Goal: Navigation & Orientation: Find specific page/section

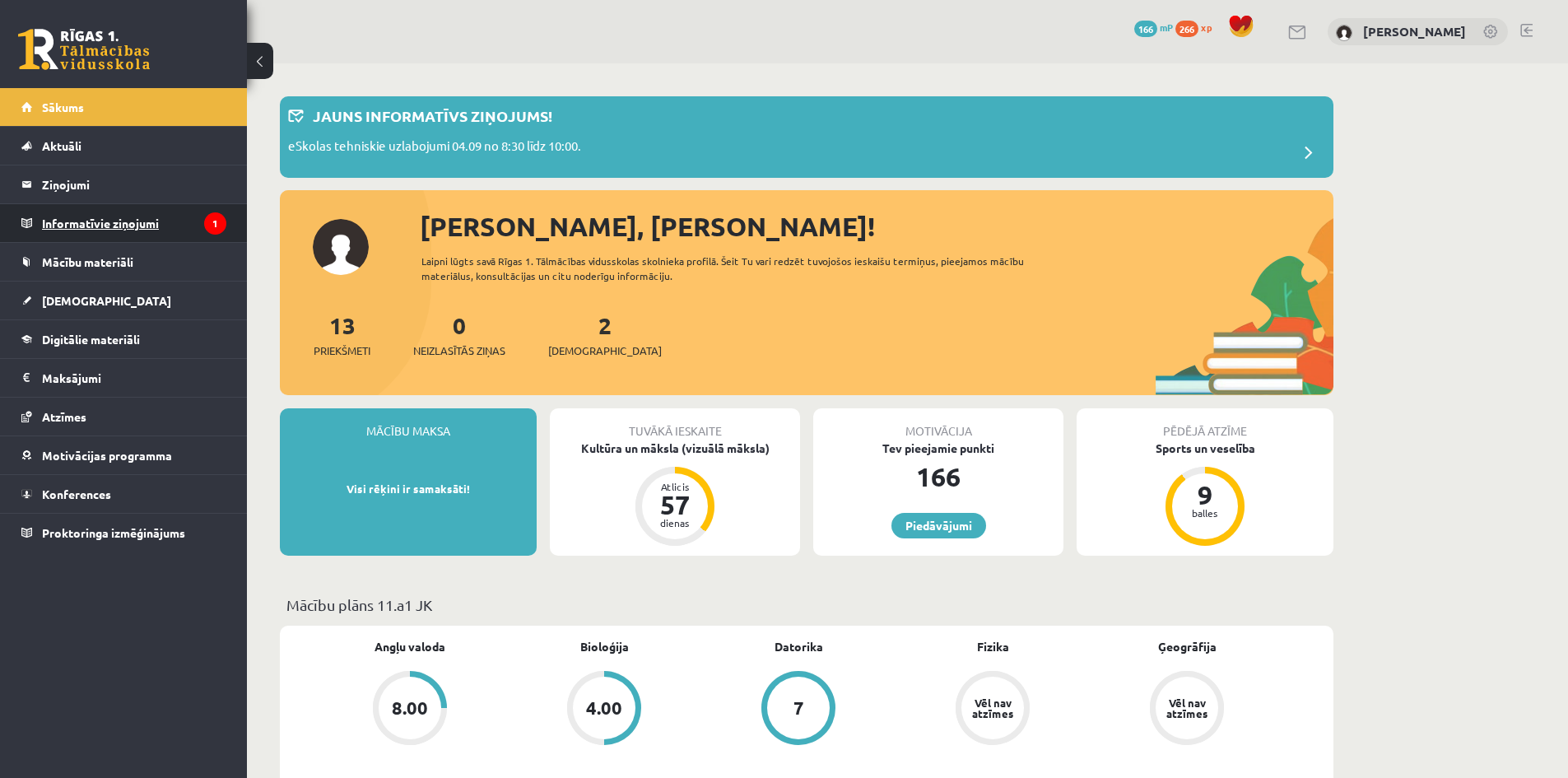
click at [157, 215] on legend "Informatīvie ziņojumi 1" at bounding box center [135, 222] width 184 height 38
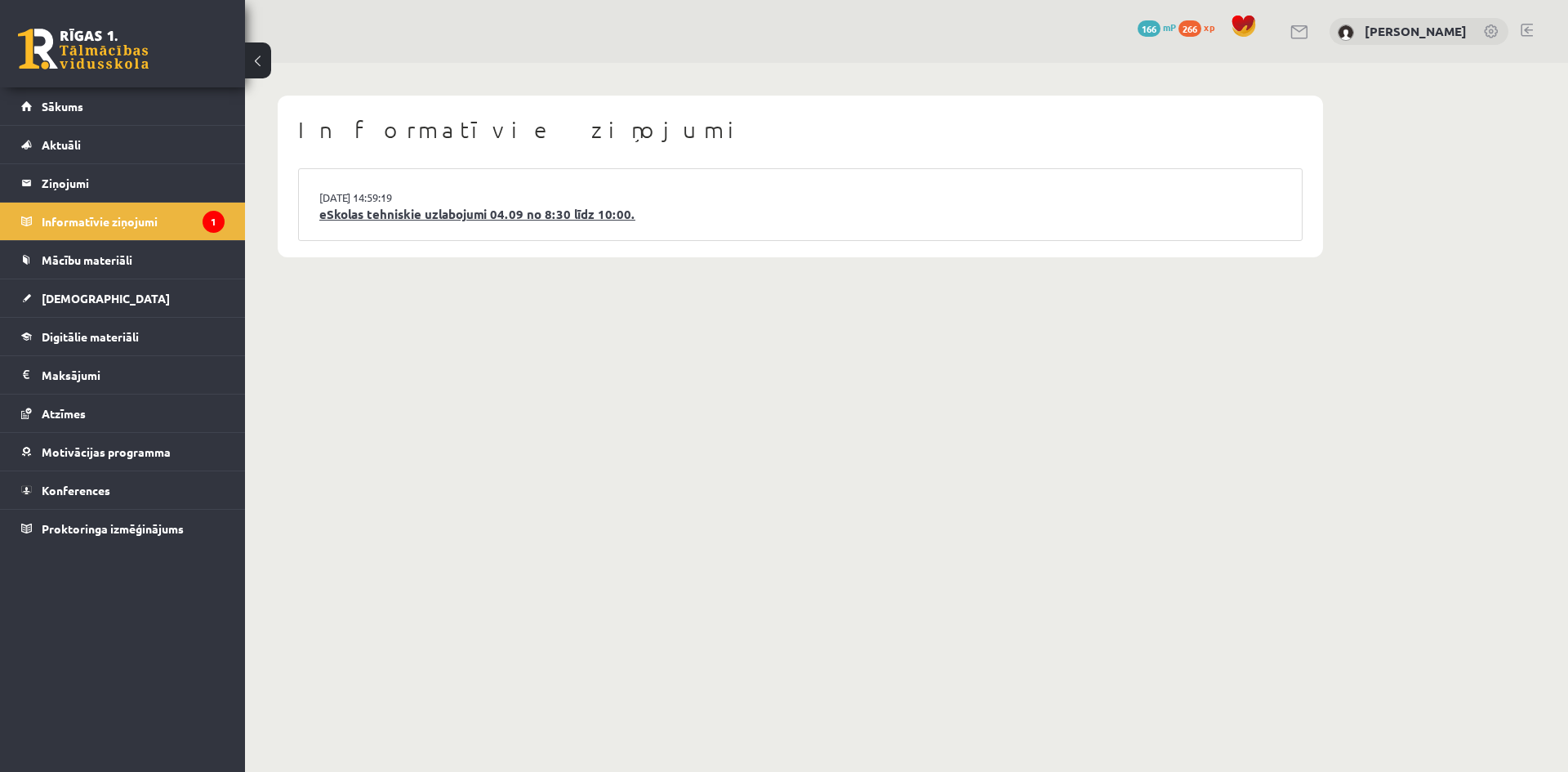
click at [406, 205] on link "eSkolas tehniskie uzlabojumi 04.09 no 8:30 līdz 10:00." at bounding box center [800, 214] width 962 height 19
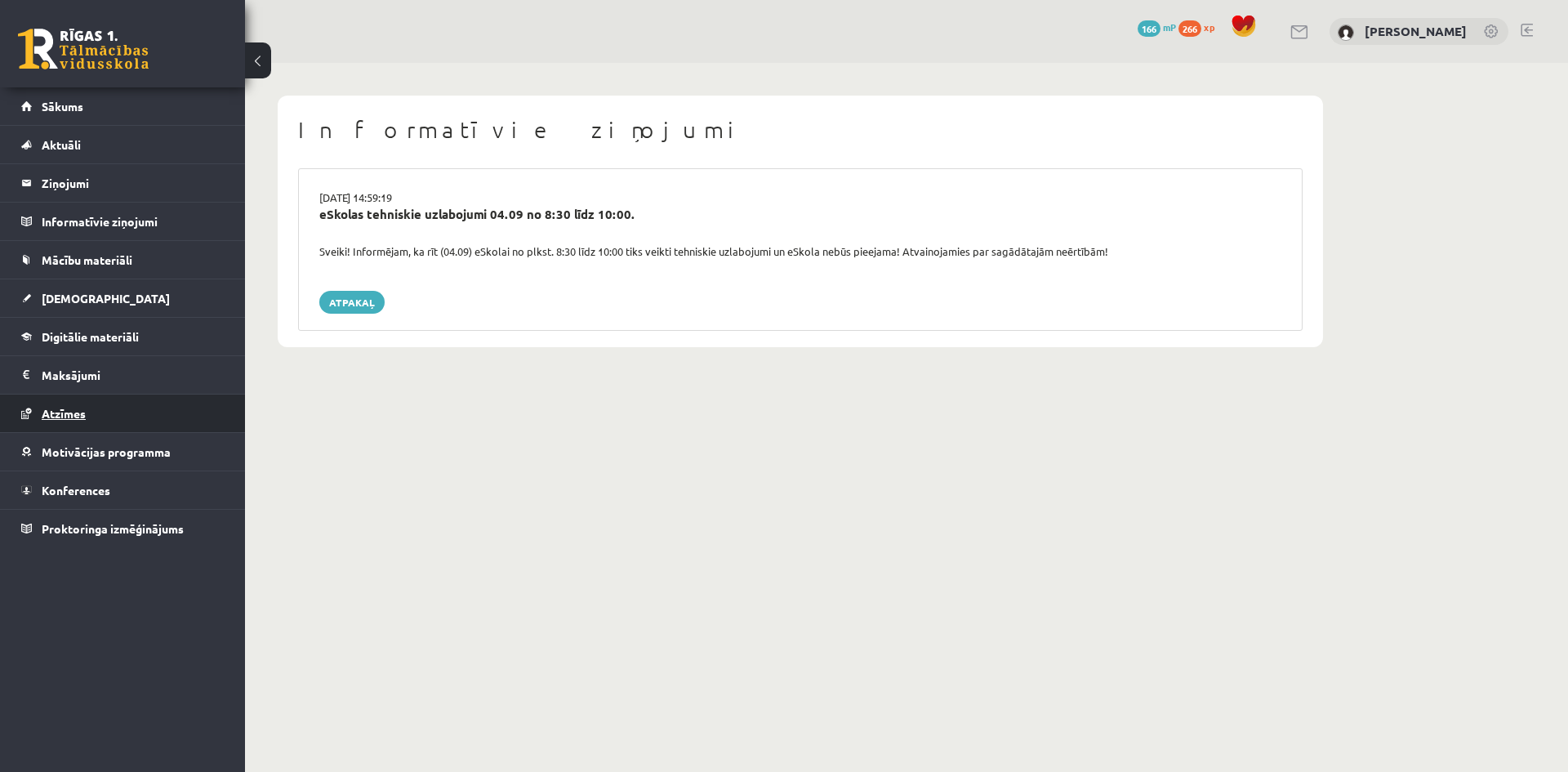
click at [64, 402] on link "Atzīmes" at bounding box center [123, 413] width 203 height 38
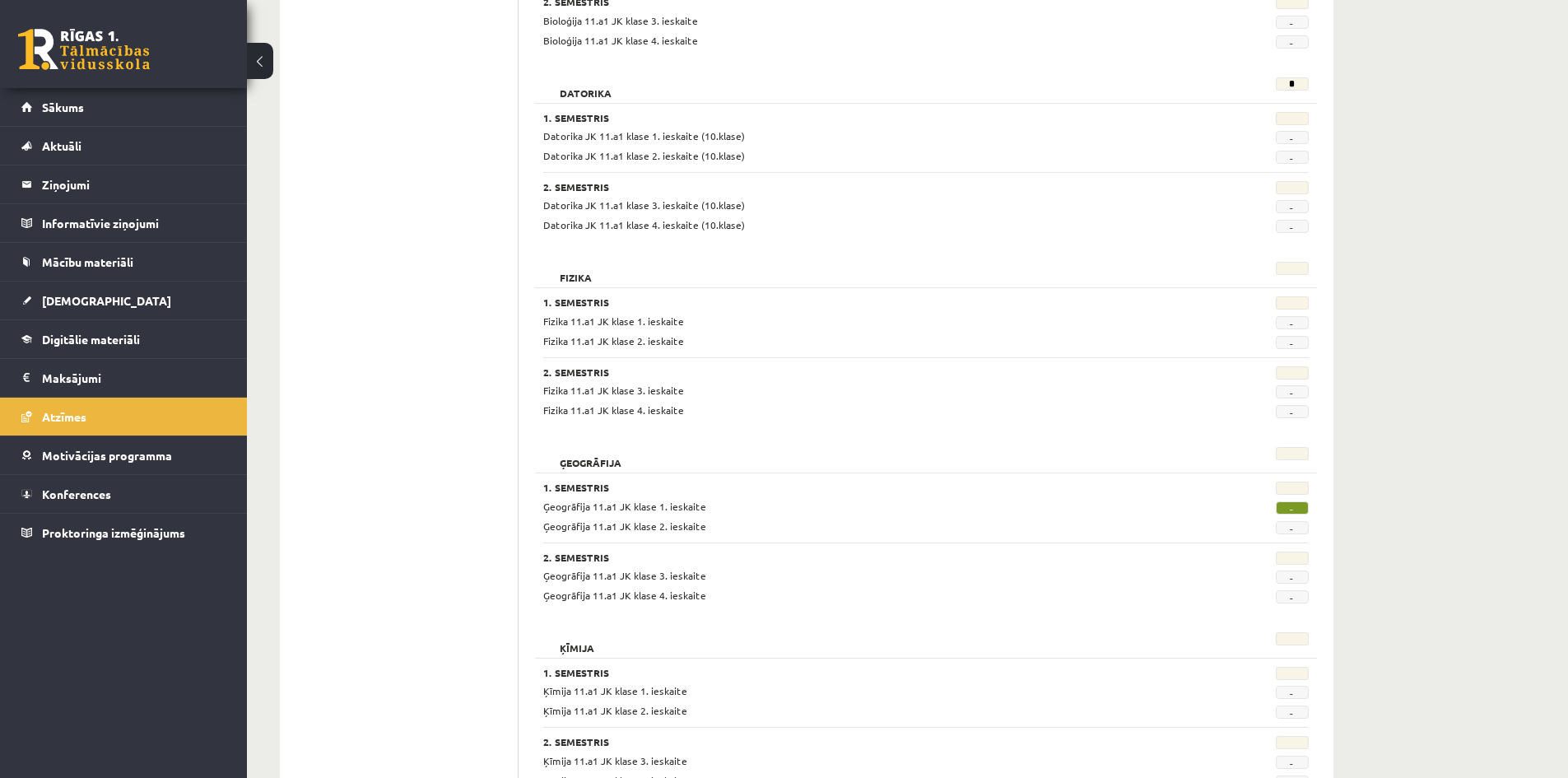
scroll to position [659, 0]
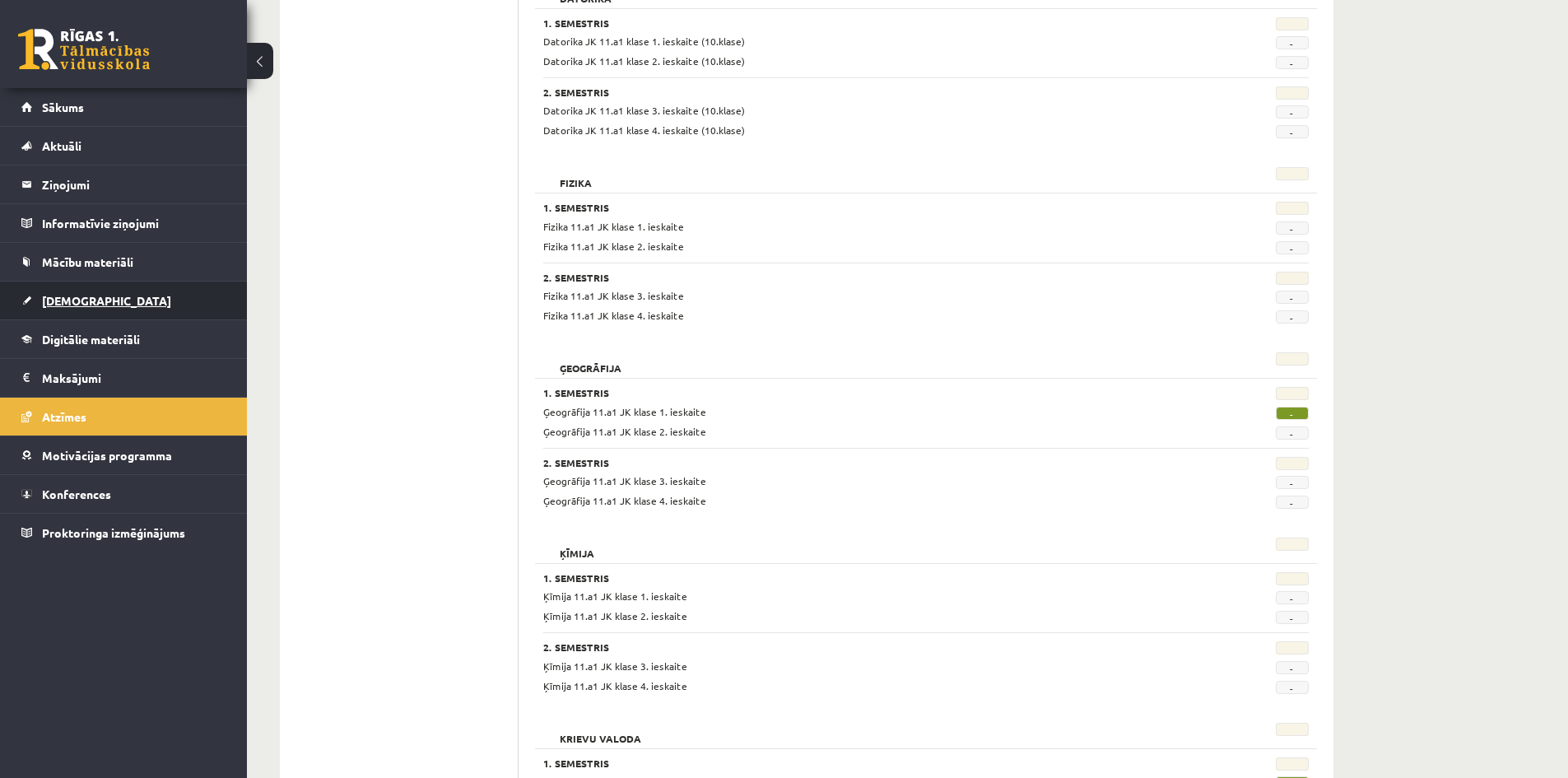
click at [119, 297] on link "[DEMOGRAPHIC_DATA]" at bounding box center [124, 300] width 205 height 38
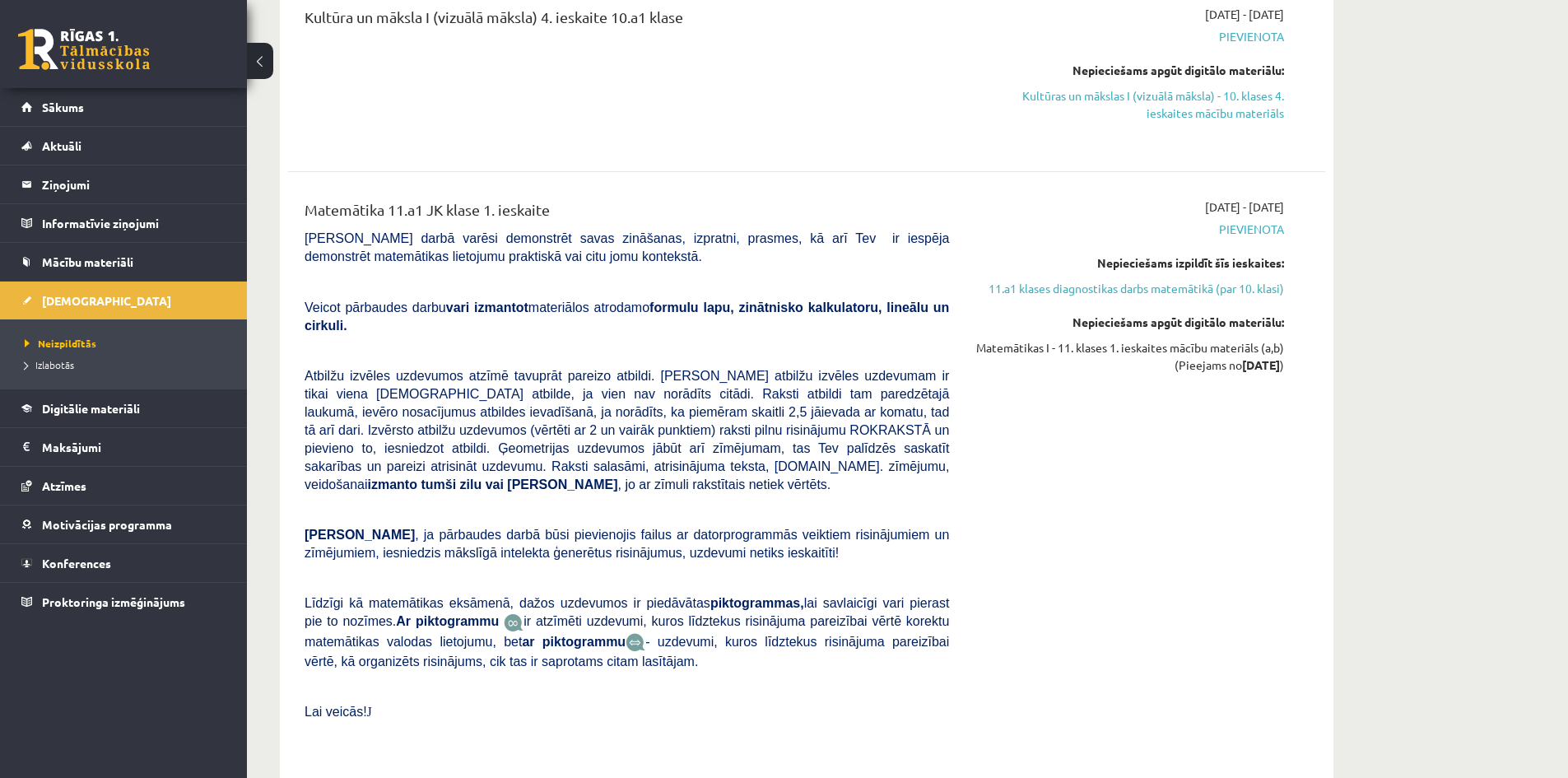
scroll to position [3458, 0]
